Goal: Book appointment/travel/reservation

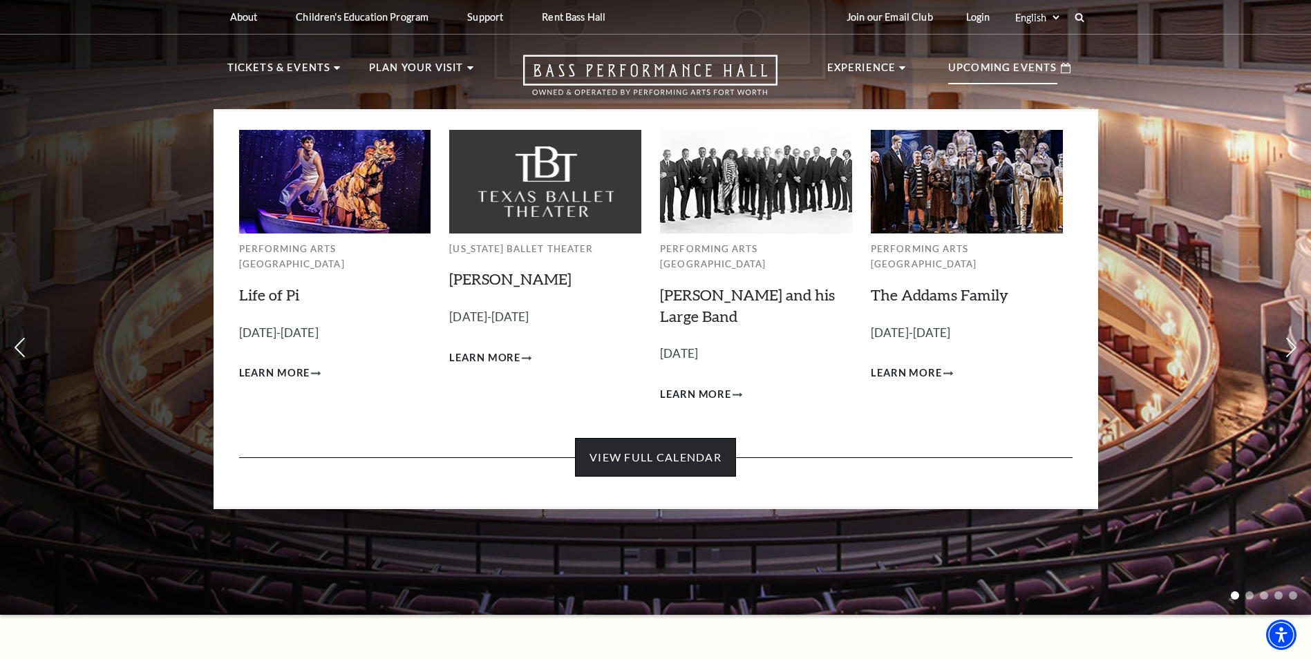
click at [654, 438] on link "View Full Calendar" at bounding box center [655, 457] width 161 height 39
click at [658, 440] on link "View Full Calendar" at bounding box center [655, 457] width 161 height 39
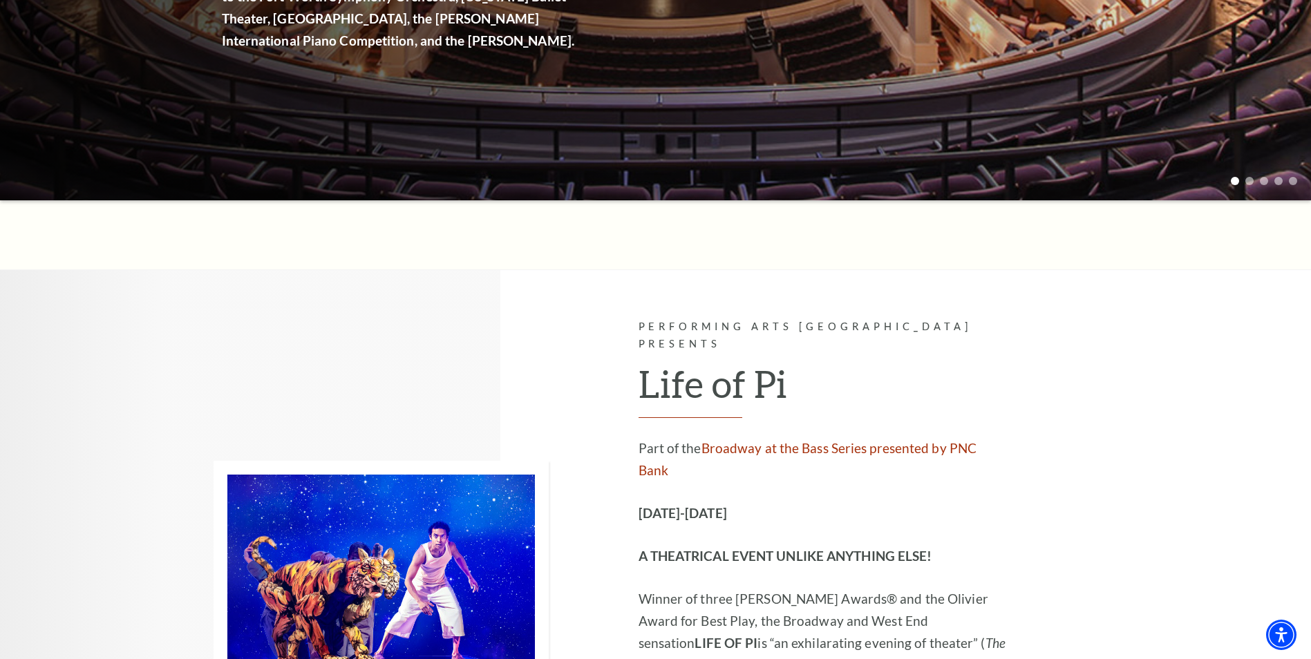
scroll to position [623, 0]
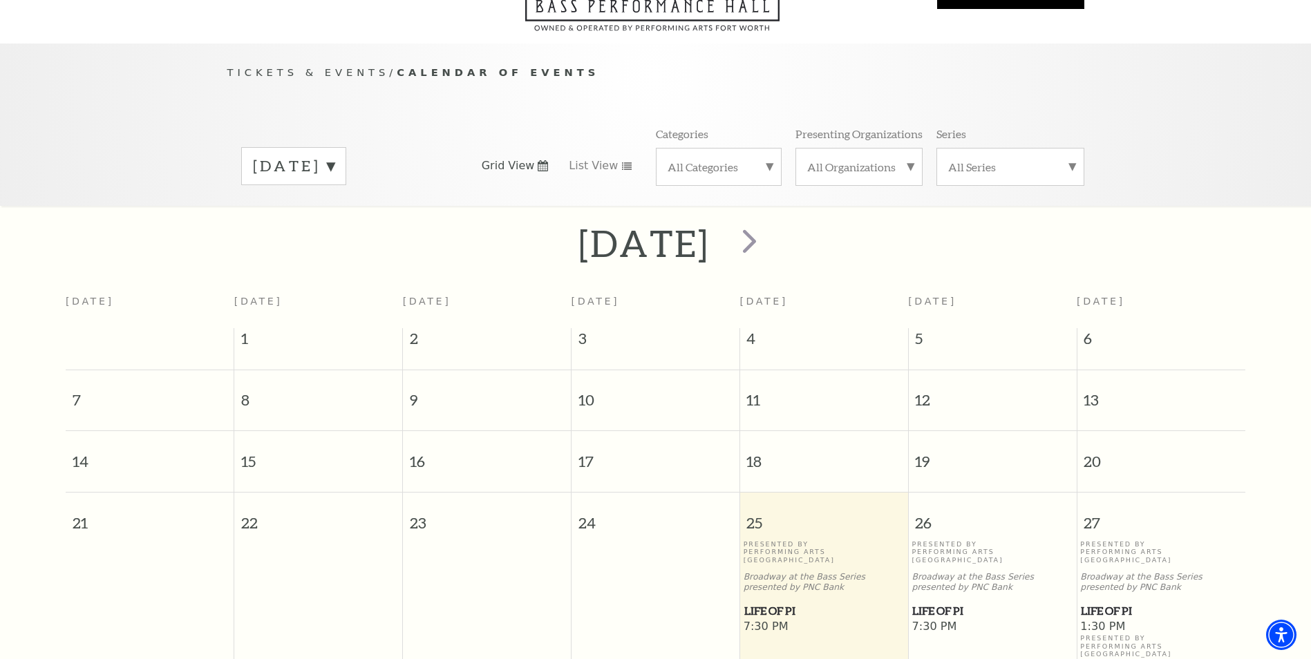
scroll to position [122, 0]
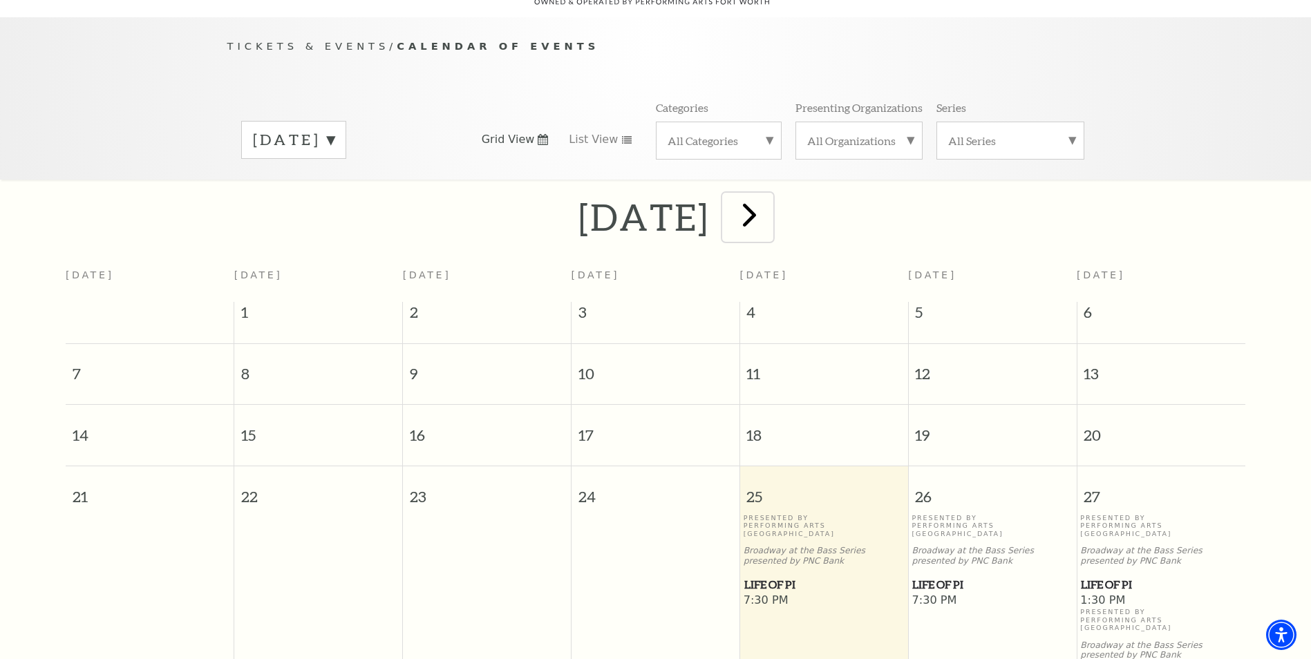
click at [769, 197] on span "next" at bounding box center [749, 214] width 39 height 39
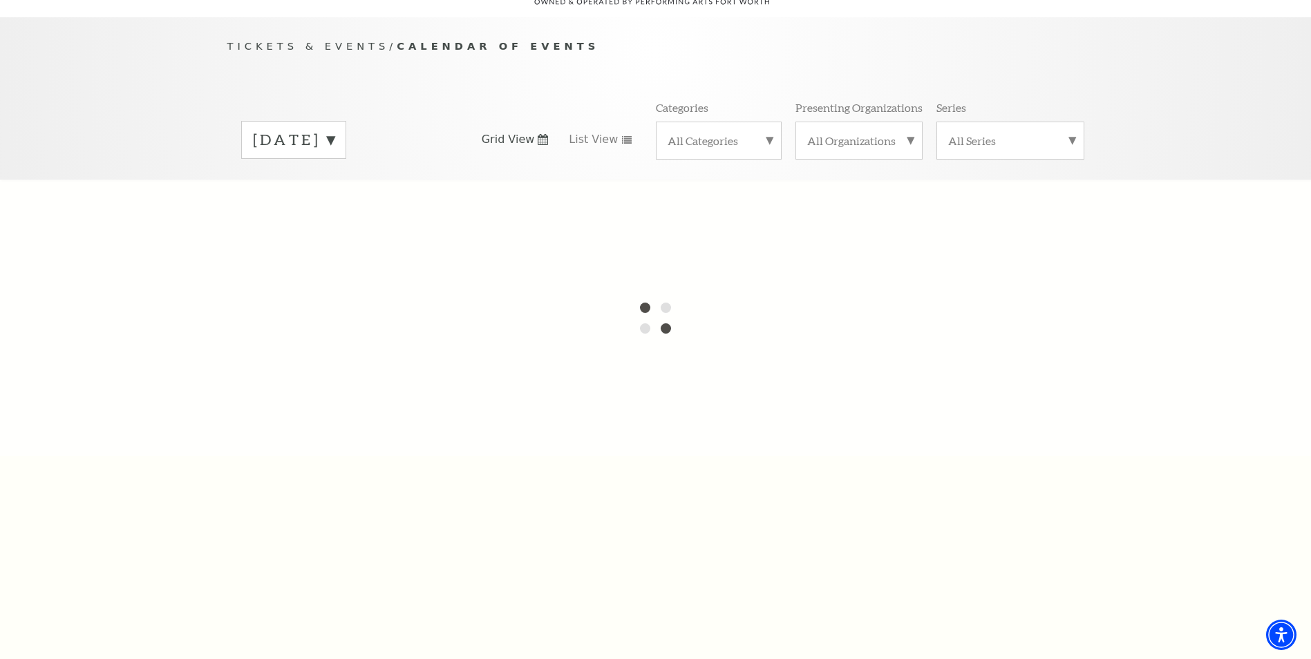
click at [828, 197] on div at bounding box center [655, 318] width 1311 height 276
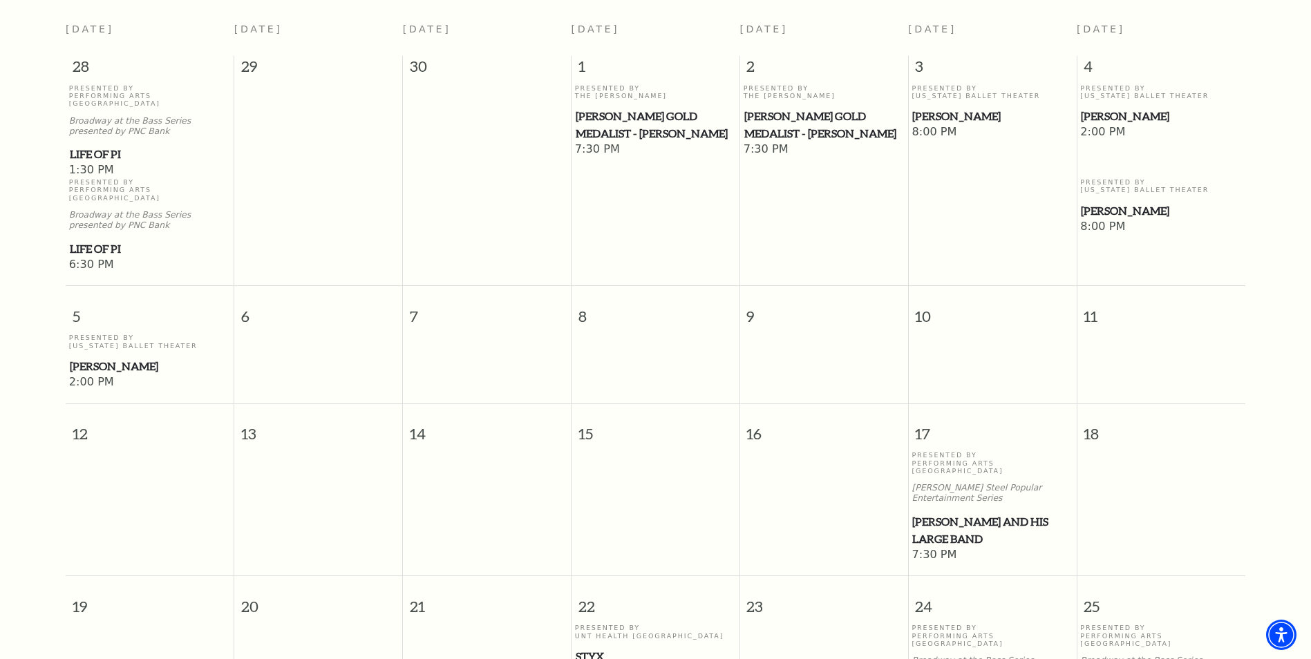
scroll to position [191, 0]
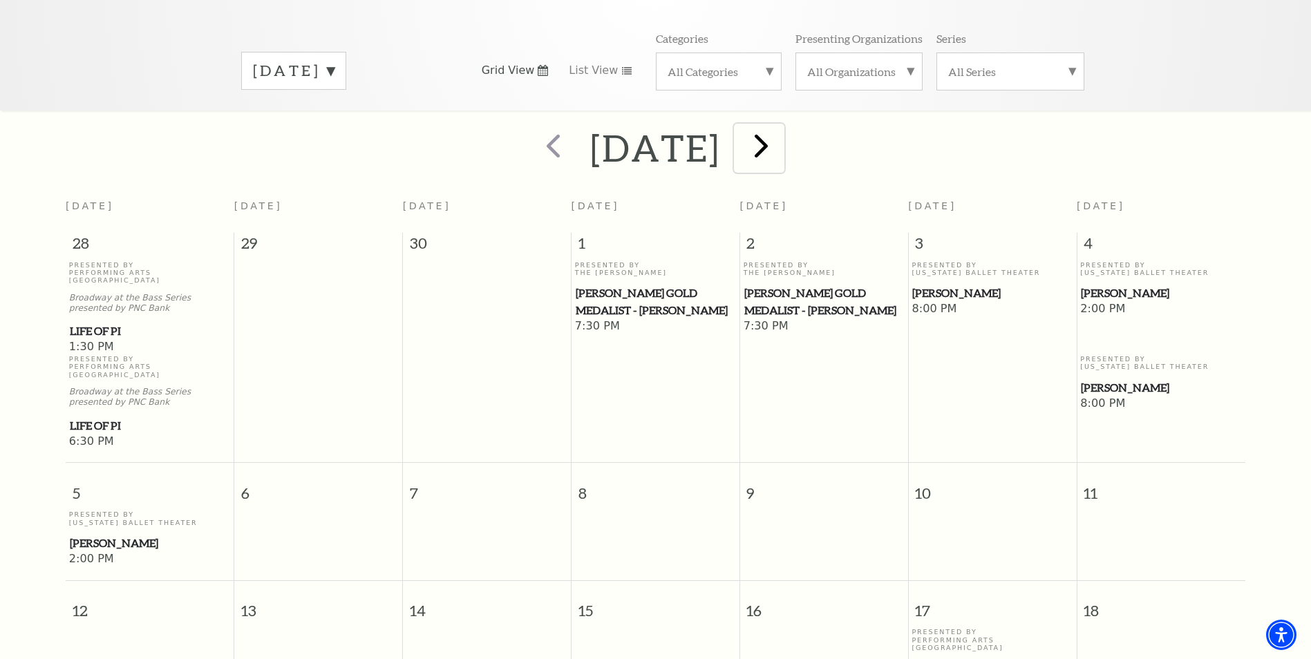
click at [781, 126] on span "next" at bounding box center [761, 145] width 39 height 39
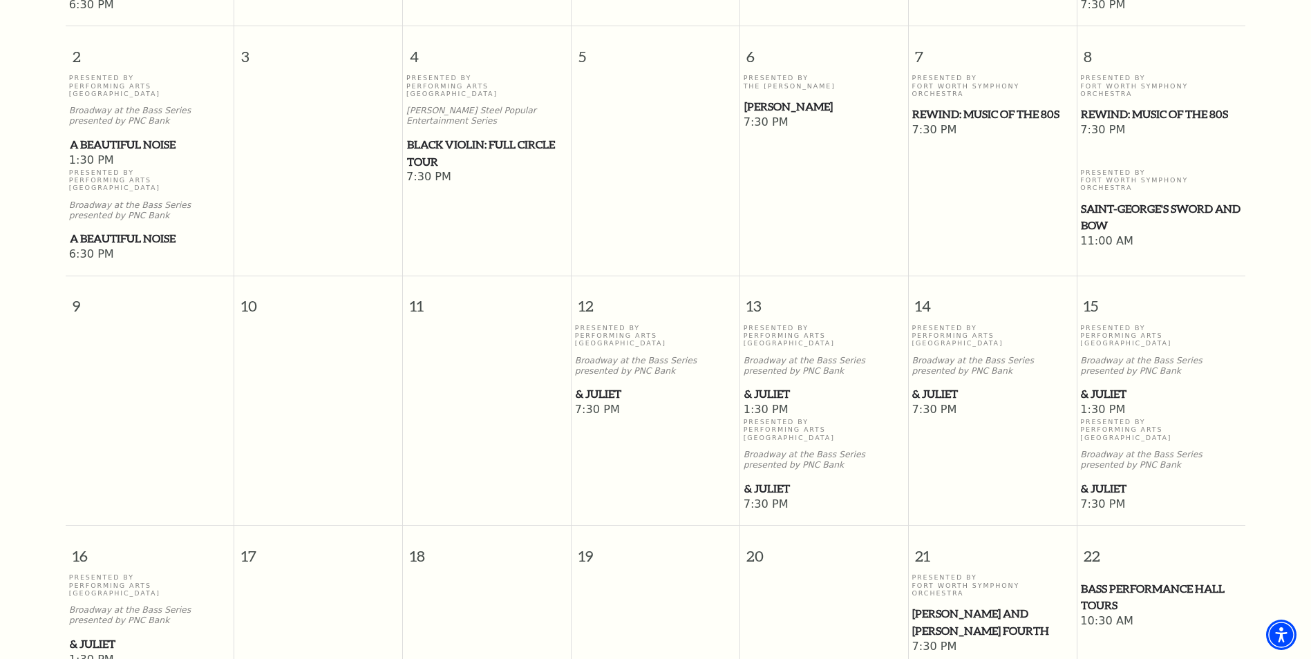
scroll to position [606, 0]
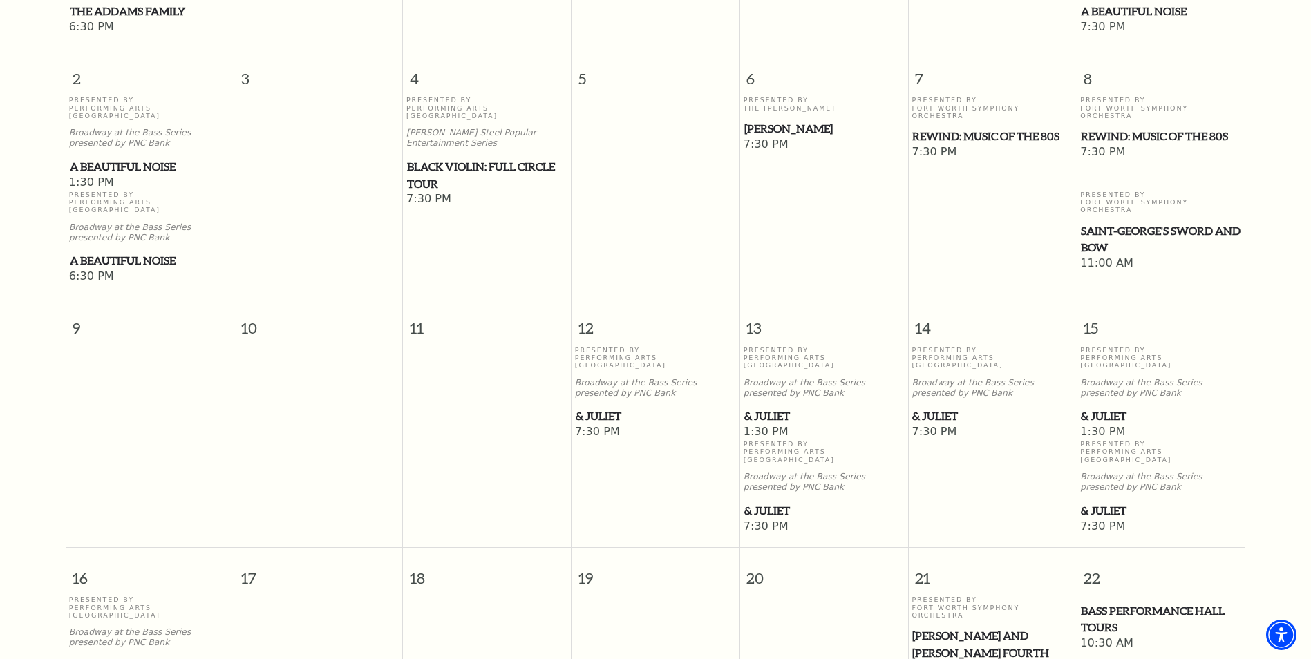
click at [1161, 128] on span "REWIND: Music of the 80s" at bounding box center [1161, 136] width 160 height 17
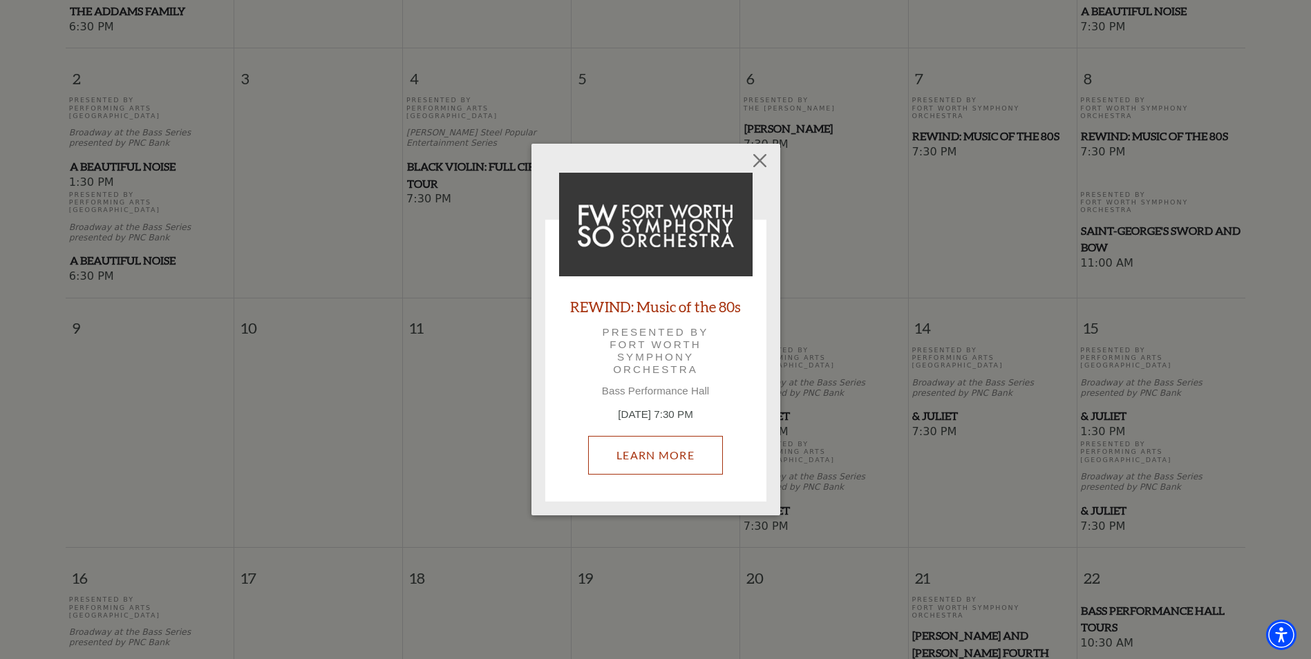
click at [686, 458] on link "Learn More" at bounding box center [655, 455] width 135 height 39
